Goal: Contribute content: Add original content to the website for others to see

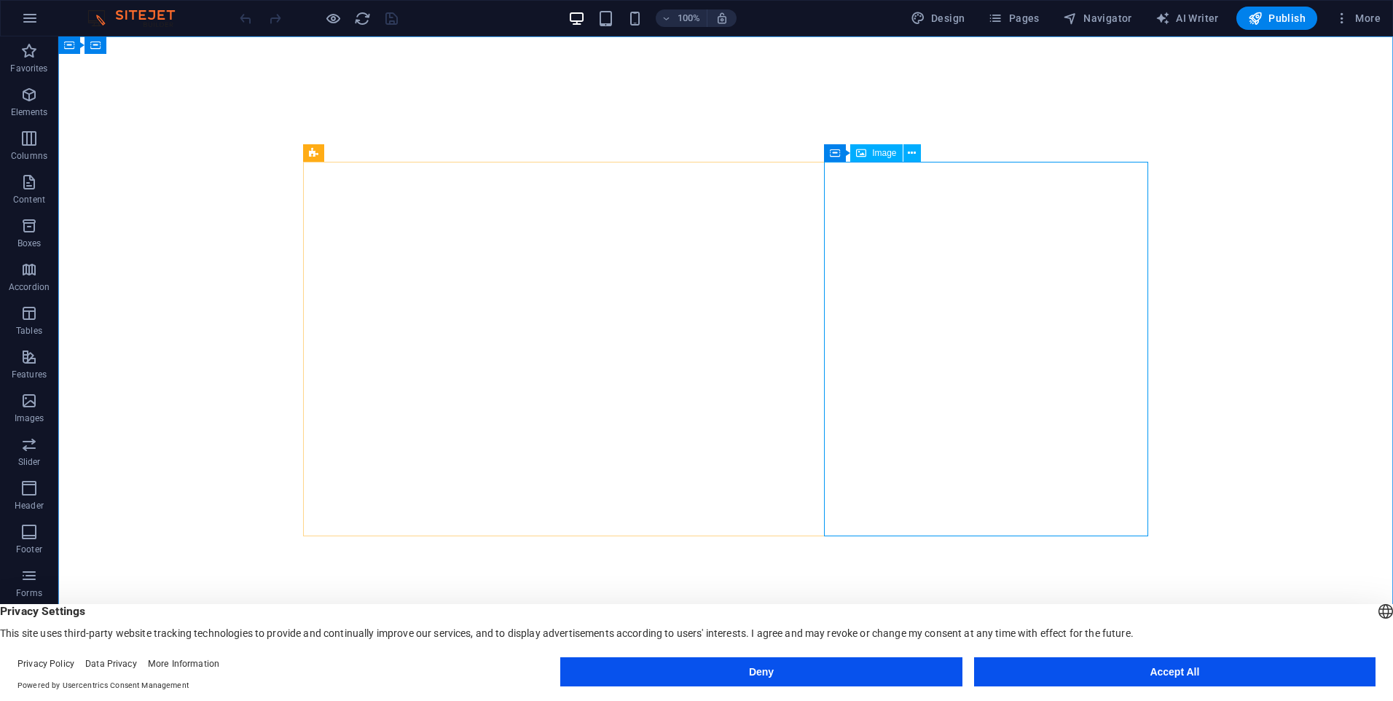
click at [881, 149] on span "Image" at bounding box center [884, 153] width 24 height 9
click at [878, 150] on span "Image" at bounding box center [884, 153] width 24 height 9
click at [911, 157] on icon at bounding box center [912, 153] width 8 height 15
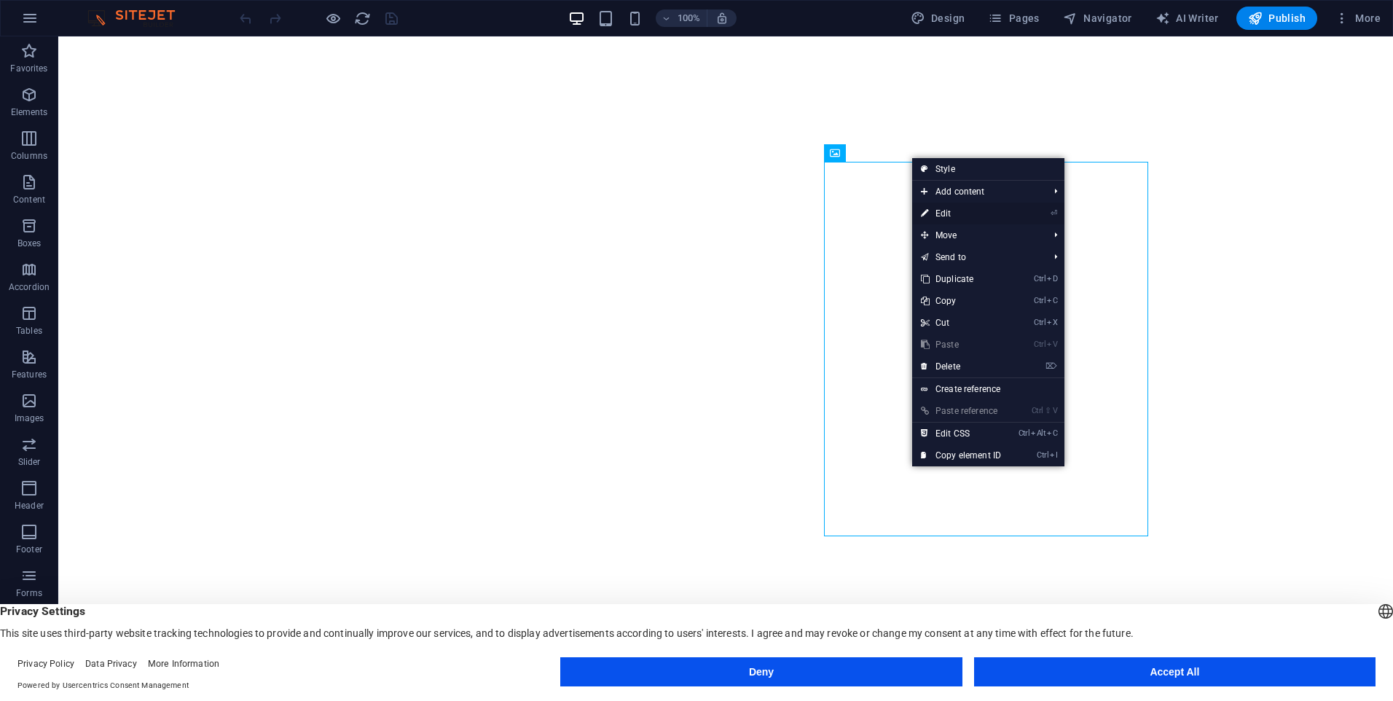
click at [954, 221] on link "⏎ Edit" at bounding box center [961, 214] width 98 height 22
select select "px"
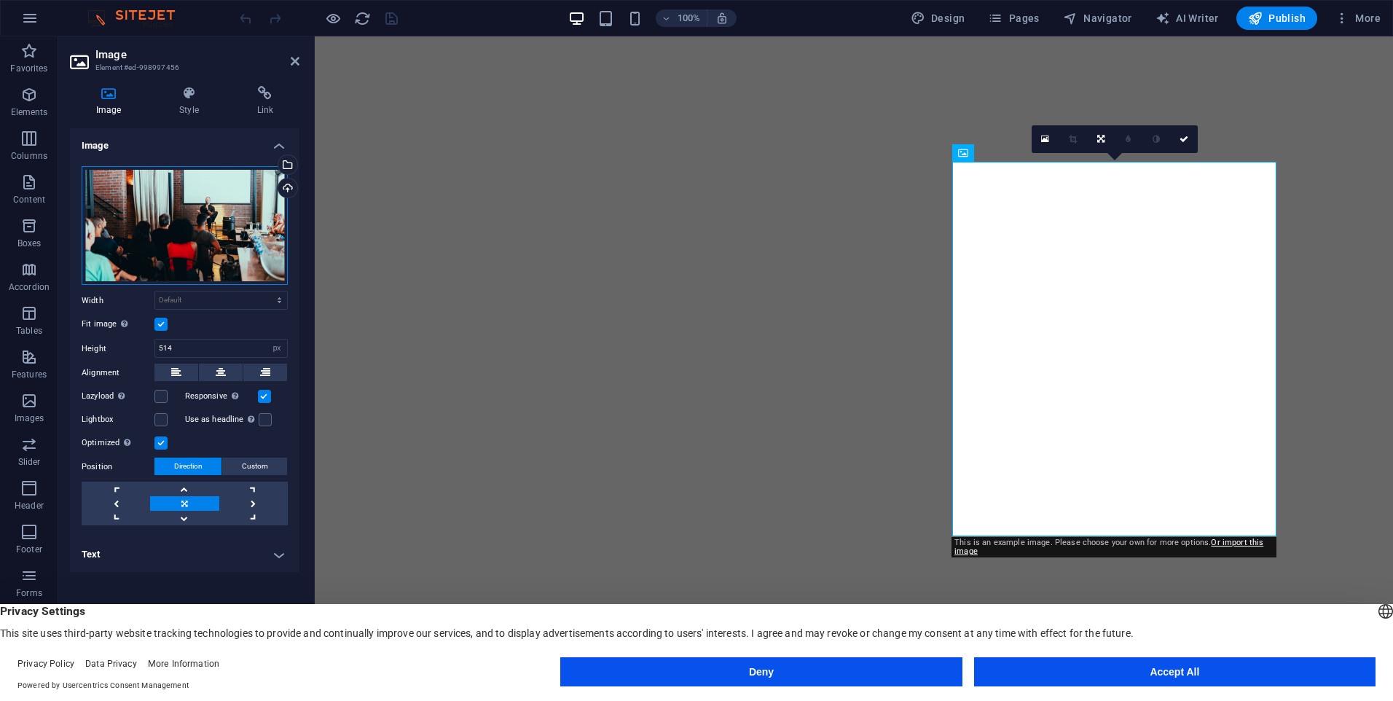
click at [189, 221] on div "Drag files here, click to choose files or select files from Files or our free s…" at bounding box center [185, 225] width 206 height 119
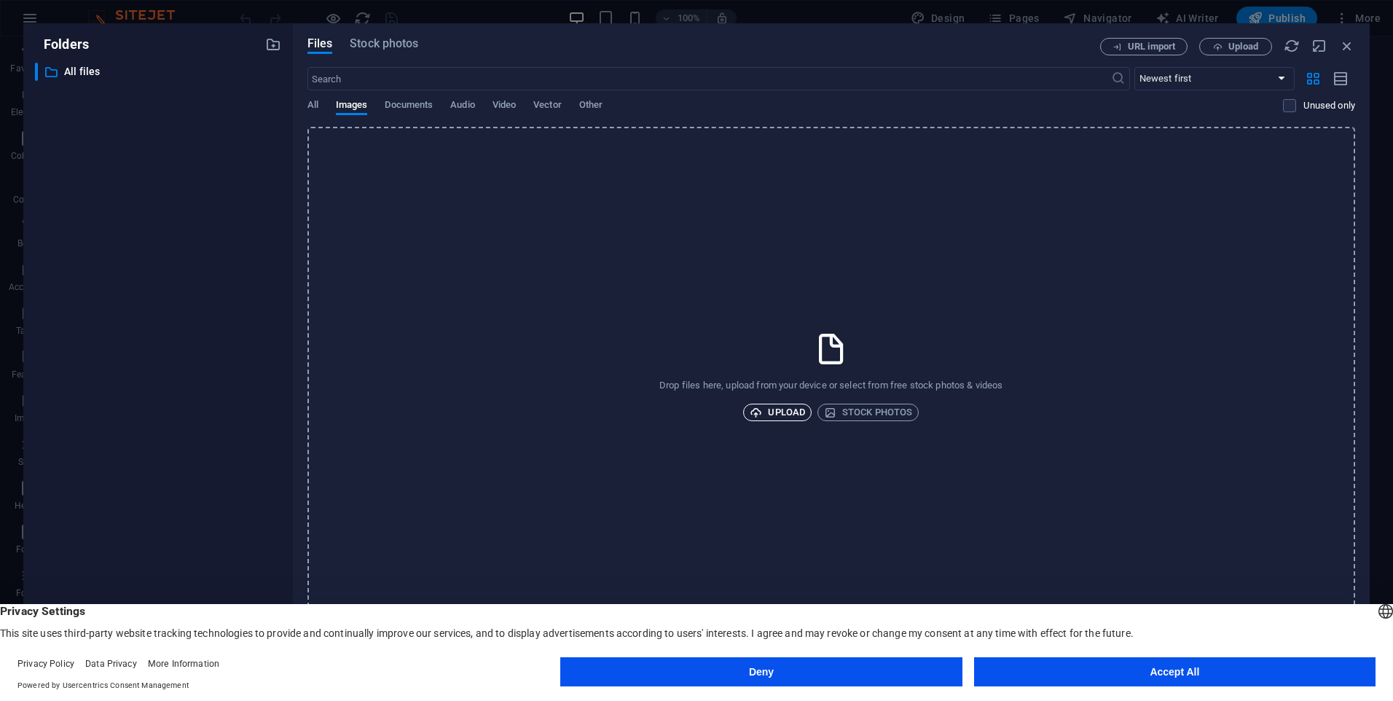
click at [779, 417] on span "Upload" at bounding box center [777, 412] width 55 height 17
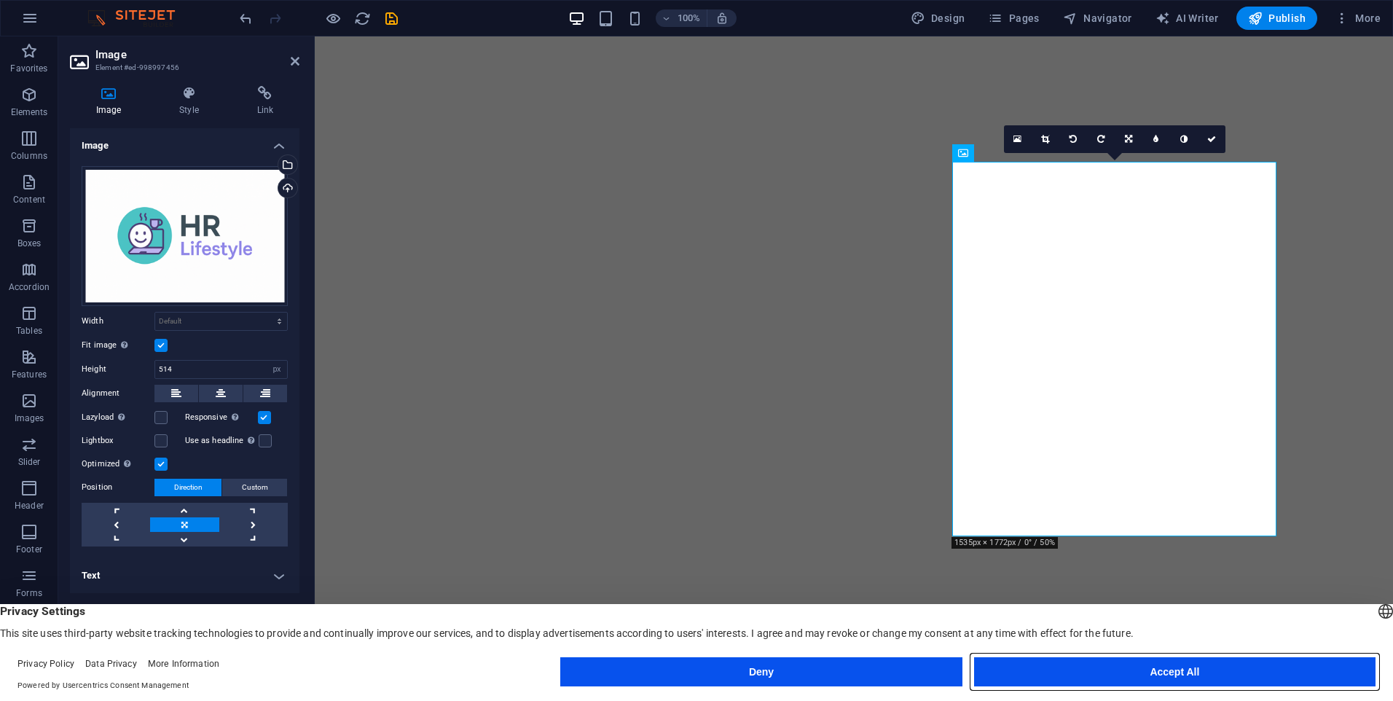
click at [1101, 674] on button "Accept All" at bounding box center [1174, 671] width 401 height 29
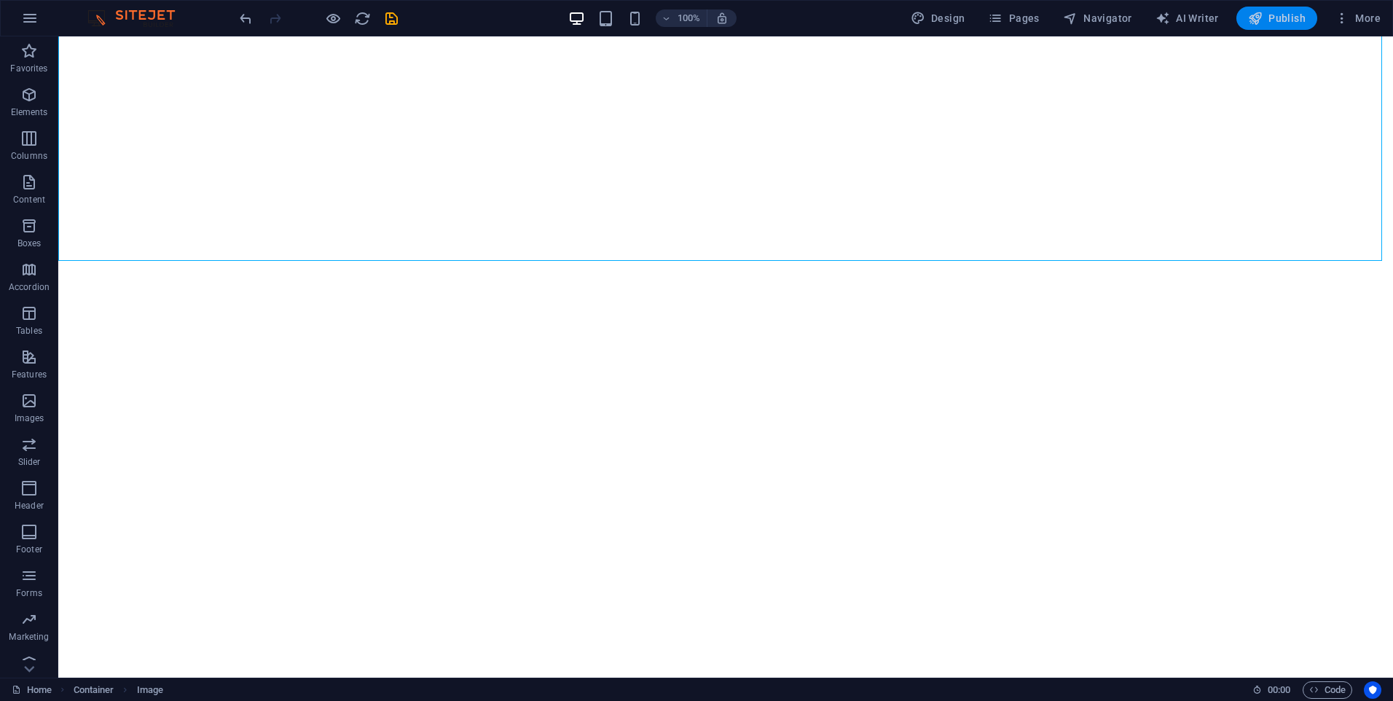
click at [1292, 26] on button "Publish" at bounding box center [1276, 18] width 81 height 23
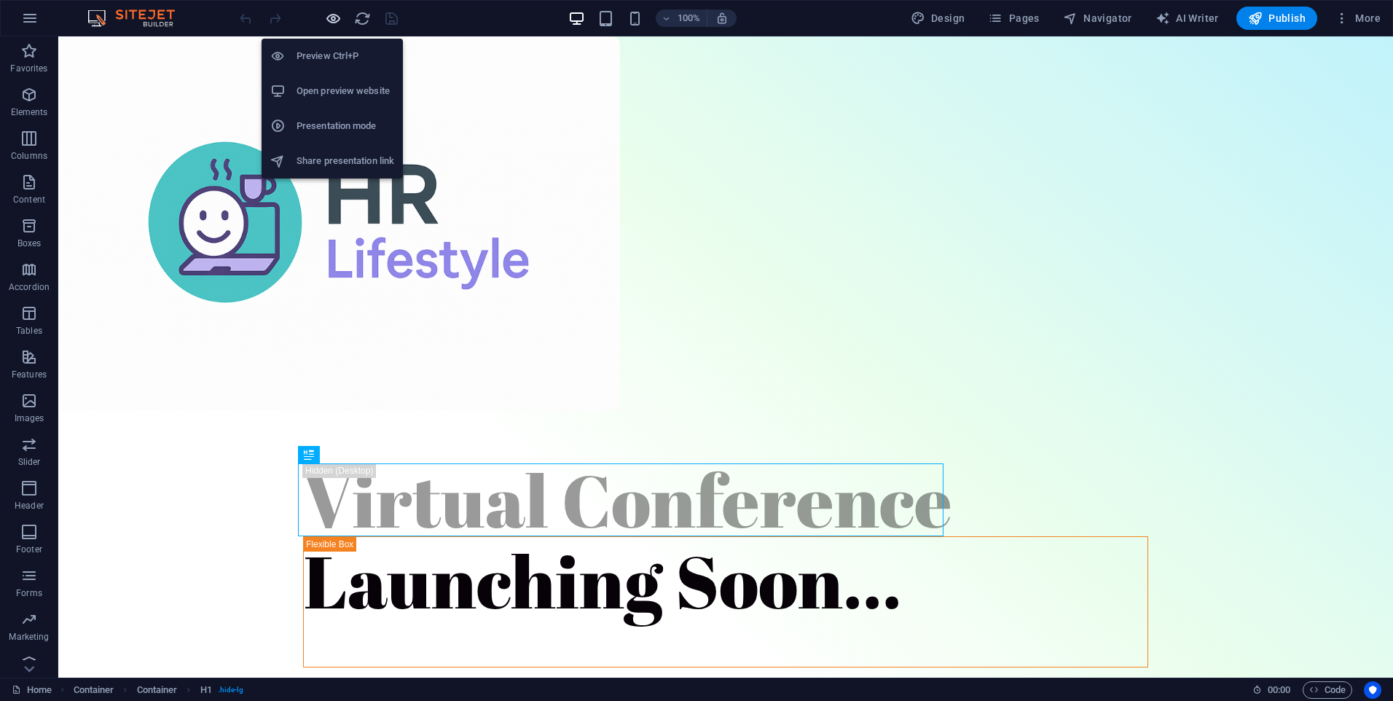
click at [334, 17] on icon "button" at bounding box center [333, 18] width 17 height 17
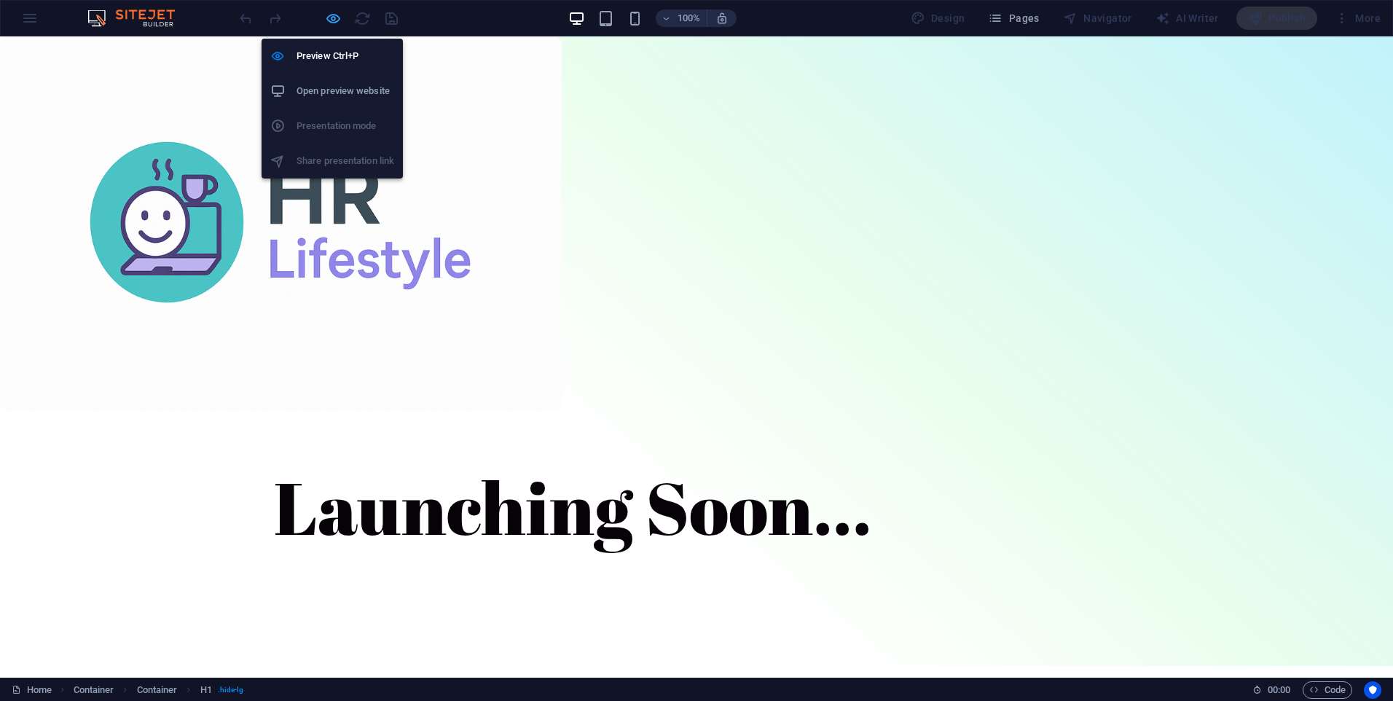
click at [334, 17] on icon "button" at bounding box center [333, 18] width 17 height 17
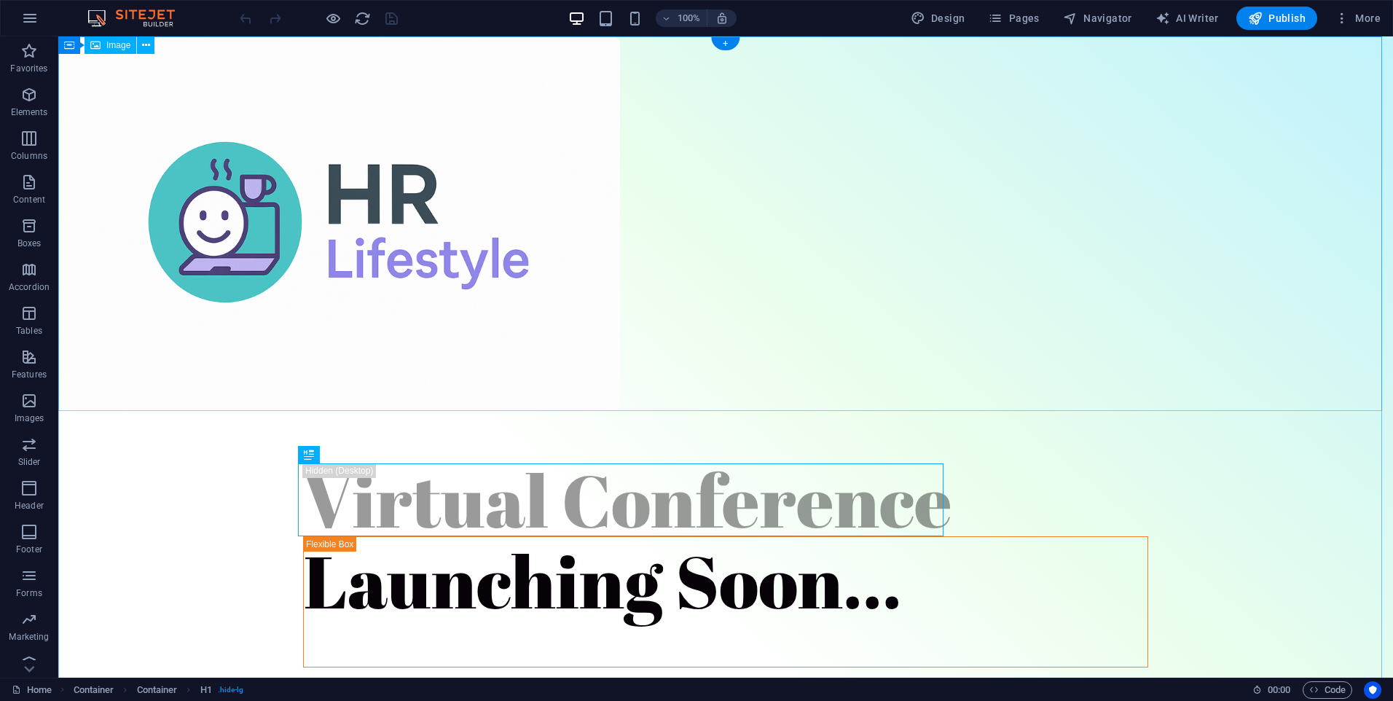
click at [549, 340] on figure at bounding box center [725, 223] width 1335 height 374
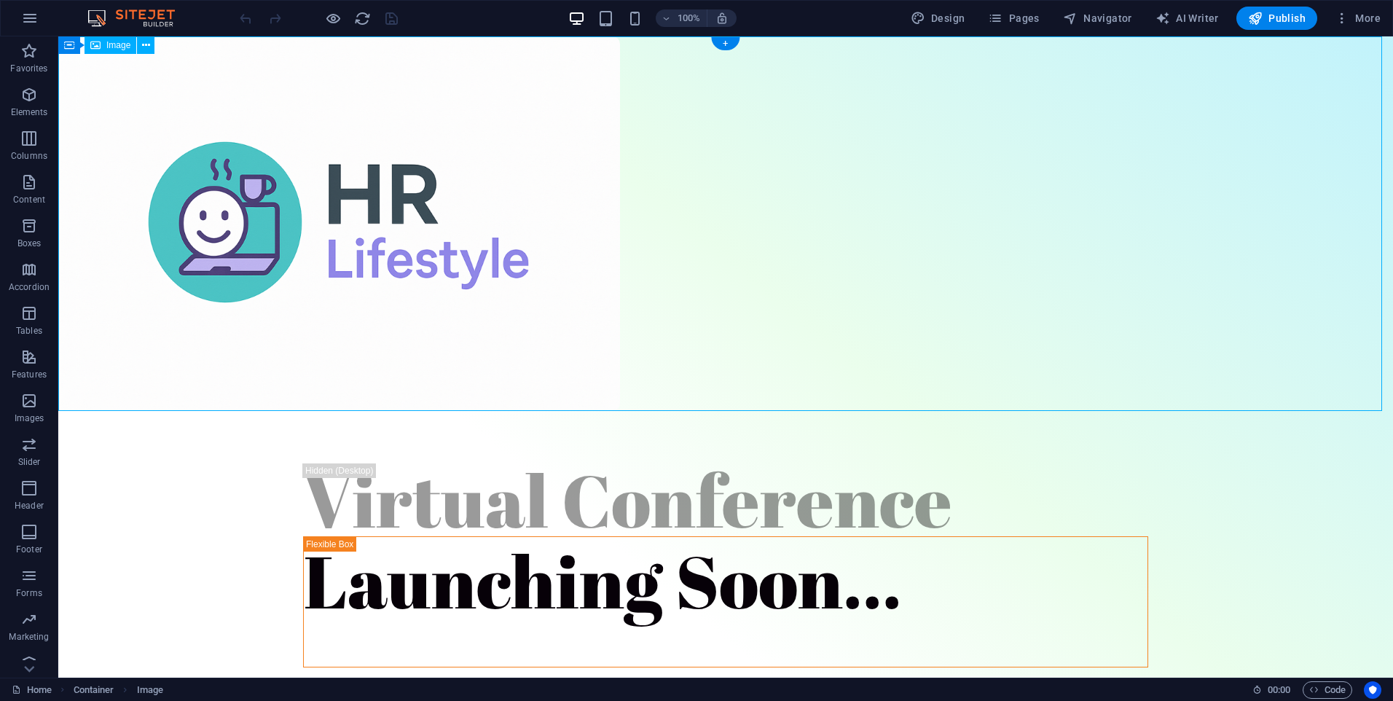
click at [438, 367] on figure at bounding box center [725, 223] width 1335 height 374
select select "px"
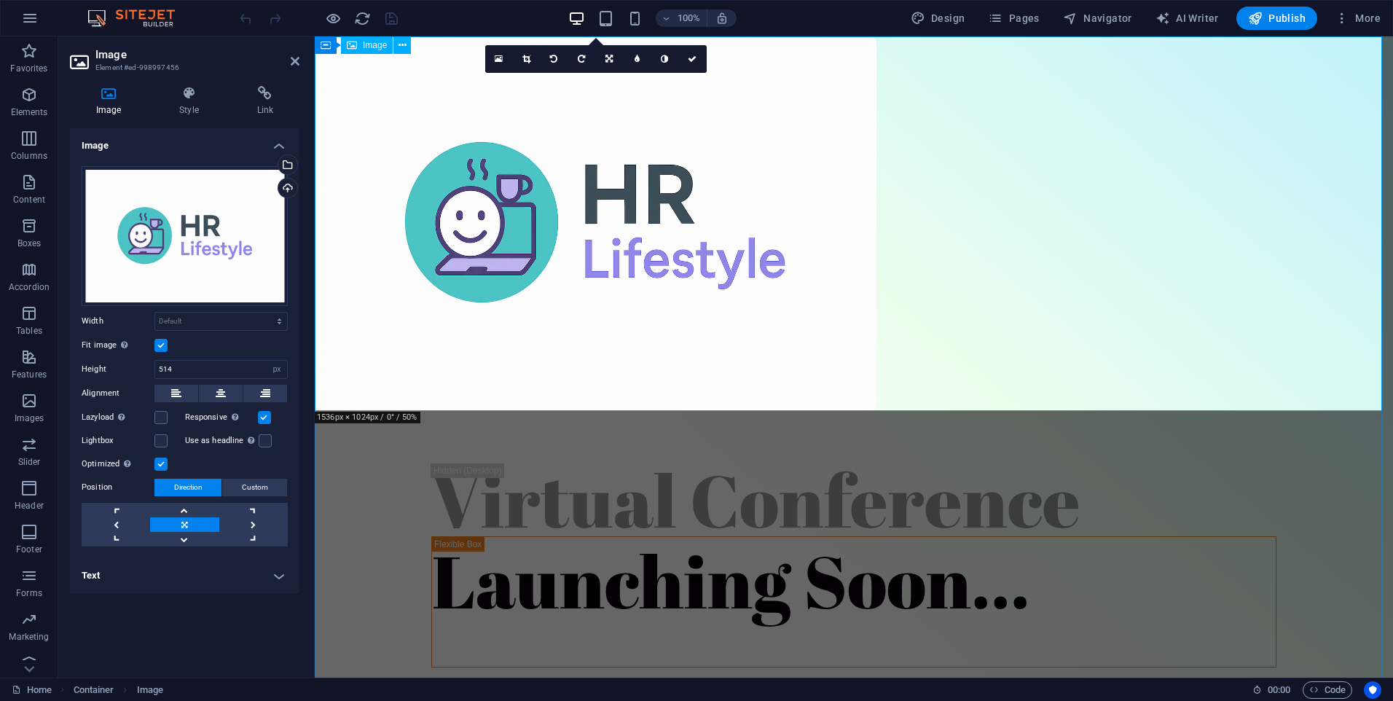
click at [604, 347] on figure at bounding box center [854, 223] width 1078 height 374
click at [611, 451] on div "Virtual Conference Launching Soon... Drop content here or Add elements Paste cl…" at bounding box center [854, 633] width 1078 height 444
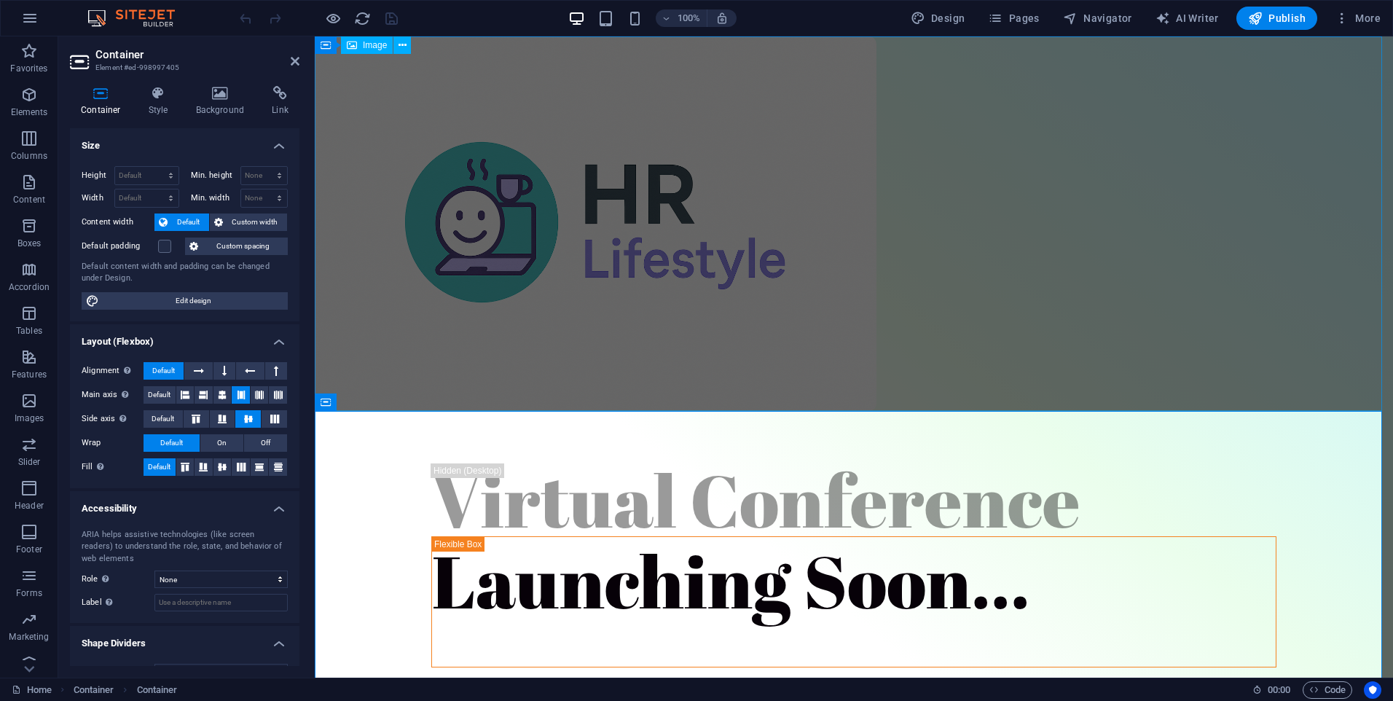
click at [581, 321] on figure at bounding box center [854, 223] width 1078 height 374
select select "px"
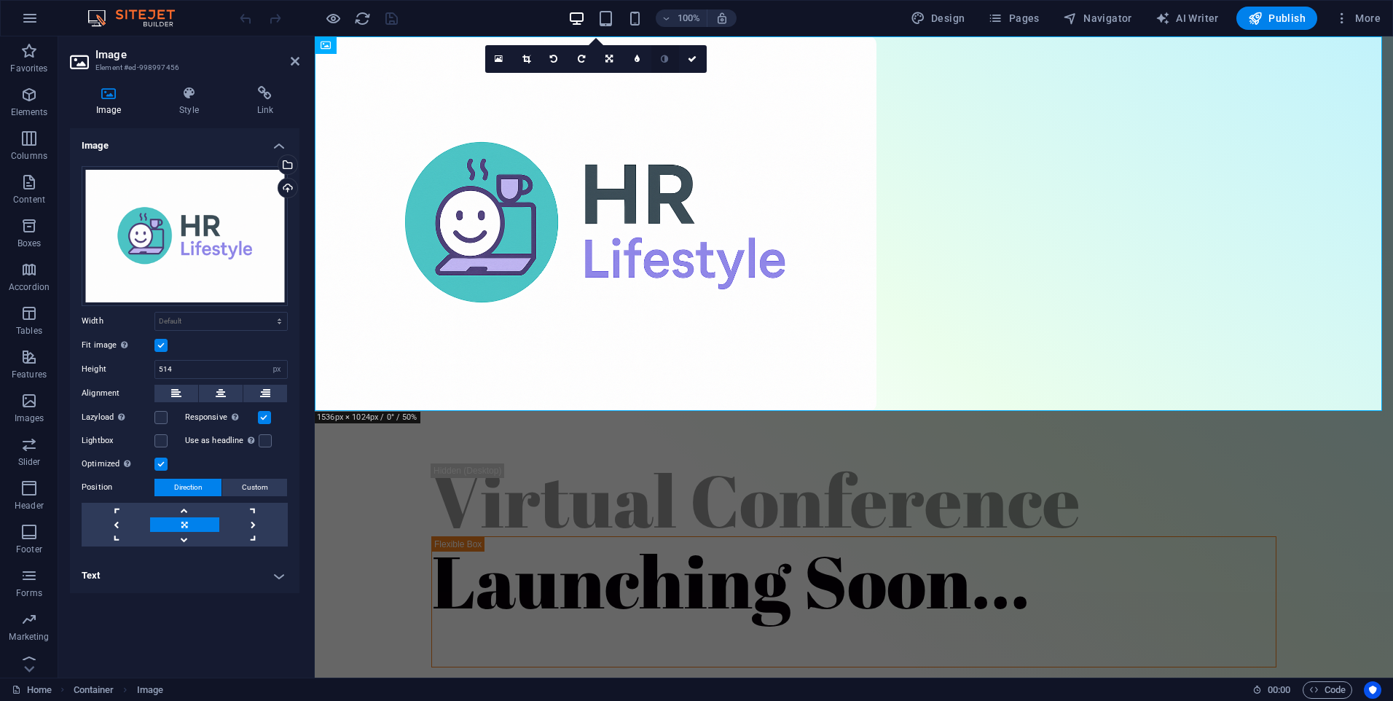
click at [664, 60] on icon at bounding box center [664, 59] width 7 height 9
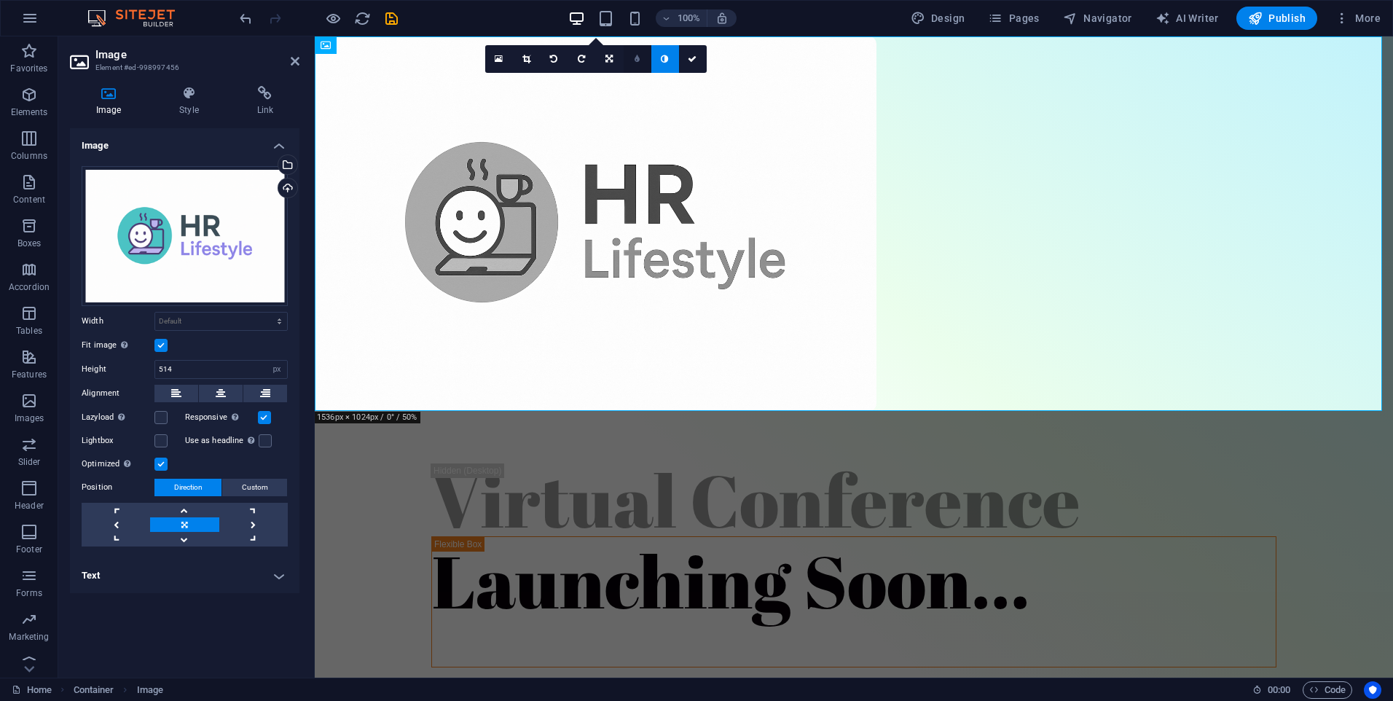
click at [637, 60] on icon at bounding box center [636, 59] width 5 height 9
click at [623, 59] on link at bounding box center [627, 59] width 28 height 28
click at [669, 58] on link at bounding box center [665, 59] width 28 height 28
